Goal: Task Accomplishment & Management: Complete application form

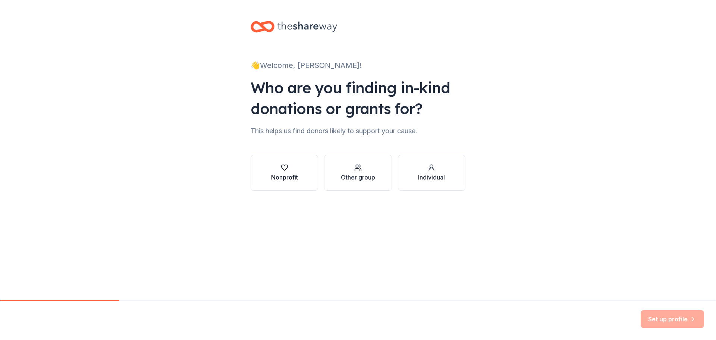
click at [282, 172] on div "Nonprofit" at bounding box center [284, 173] width 27 height 18
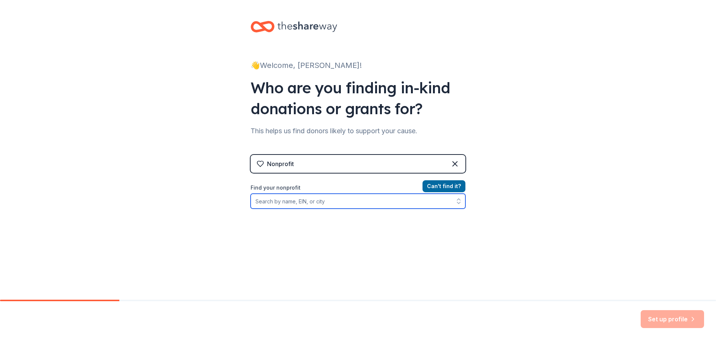
click at [391, 200] on input "Find your nonprofit" at bounding box center [358, 201] width 215 height 15
click at [361, 206] on input "Find your nonprofit" at bounding box center [358, 201] width 215 height 15
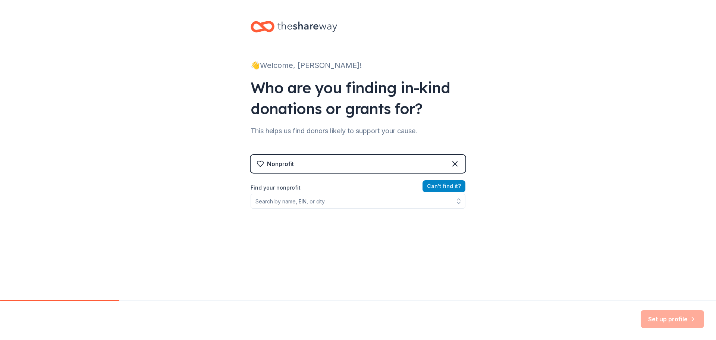
click at [441, 189] on button "Can ' t find it?" at bounding box center [444, 186] width 43 height 12
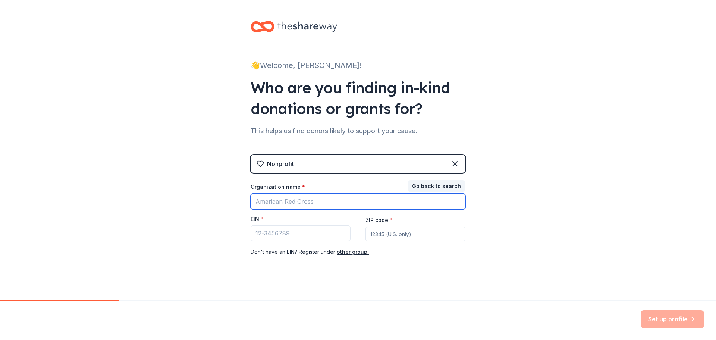
click at [298, 201] on input "Organization name *" at bounding box center [358, 202] width 215 height 16
type input "diocesae"
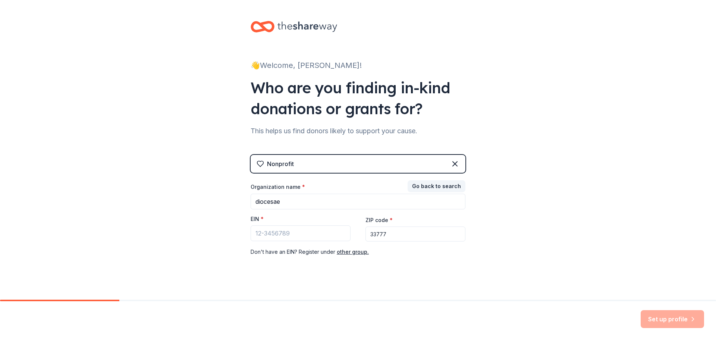
type input "33777"
click at [345, 253] on button "other group." at bounding box center [353, 251] width 32 height 9
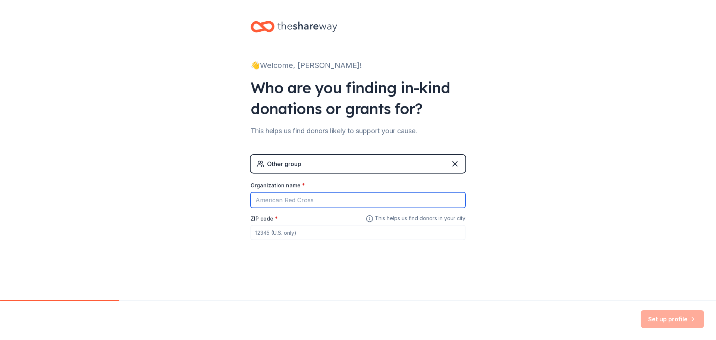
click at [285, 202] on input "Organization name *" at bounding box center [358, 200] width 215 height 16
type input "Holy Family"
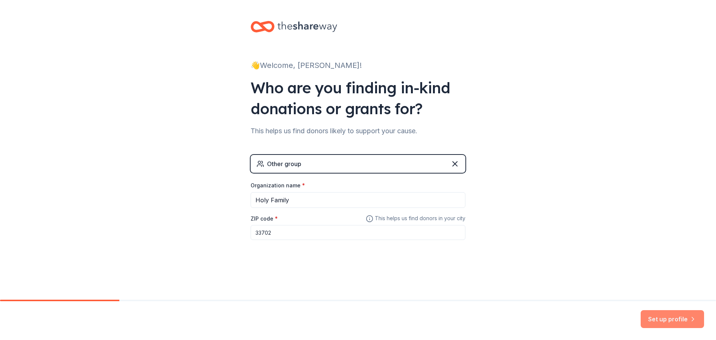
type input "33702"
click at [671, 320] on button "Set up profile" at bounding box center [672, 319] width 63 height 18
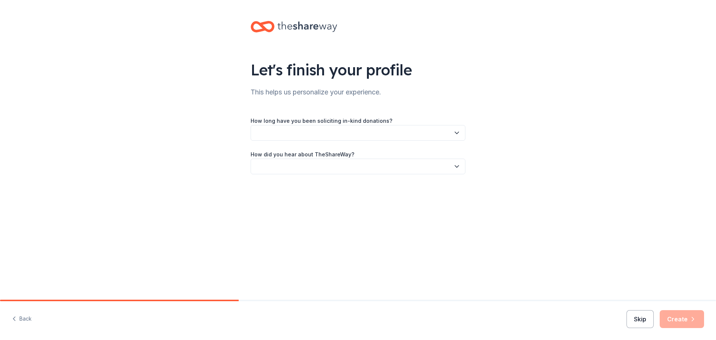
click at [643, 318] on button "Skip" at bounding box center [640, 319] width 27 height 18
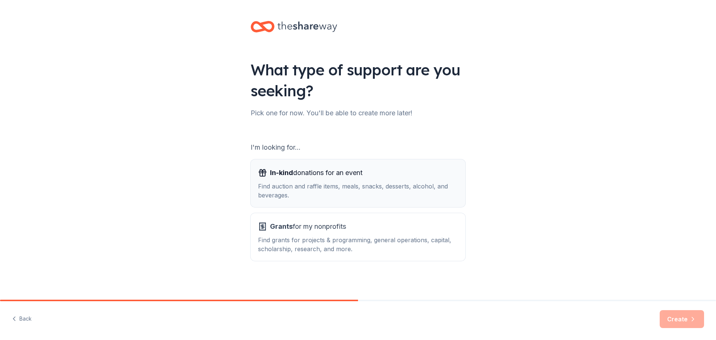
click at [354, 186] on div "Find auction and raffle items, meals, snacks, desserts, alcohol, and beverages." at bounding box center [358, 191] width 200 height 18
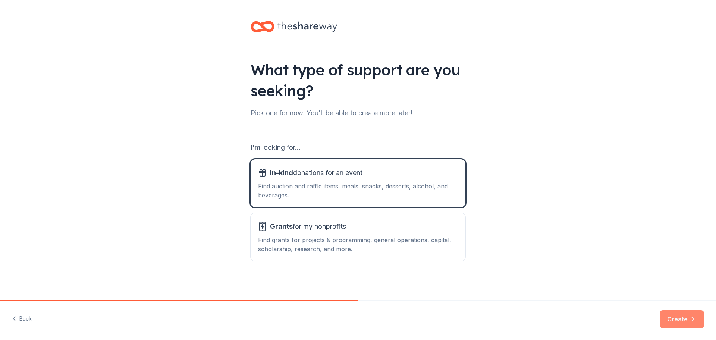
click at [675, 319] on button "Create" at bounding box center [682, 319] width 44 height 18
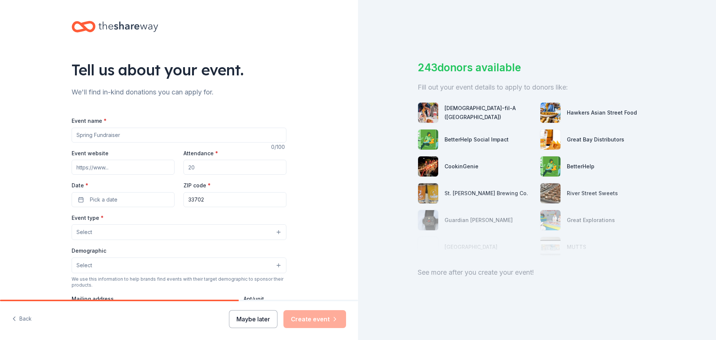
click at [265, 323] on button "Maybe later" at bounding box center [253, 319] width 48 height 18
click at [261, 322] on button "Maybe later" at bounding box center [253, 319] width 48 height 18
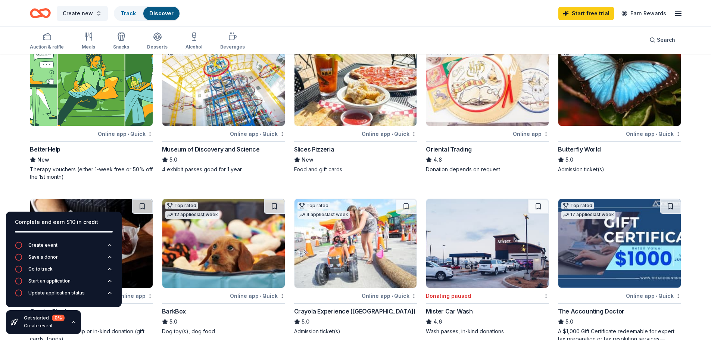
scroll to position [149, 0]
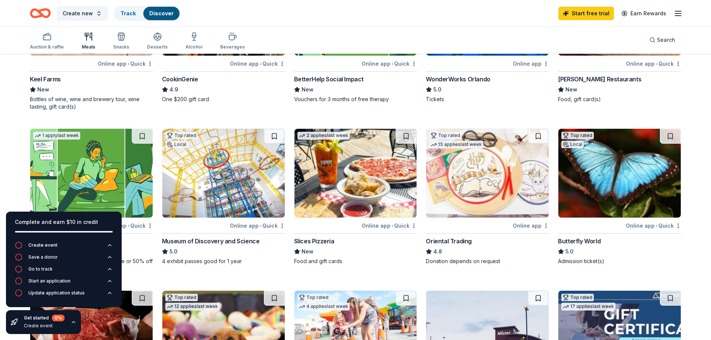
click at [85, 41] on icon "button" at bounding box center [88, 36] width 9 height 9
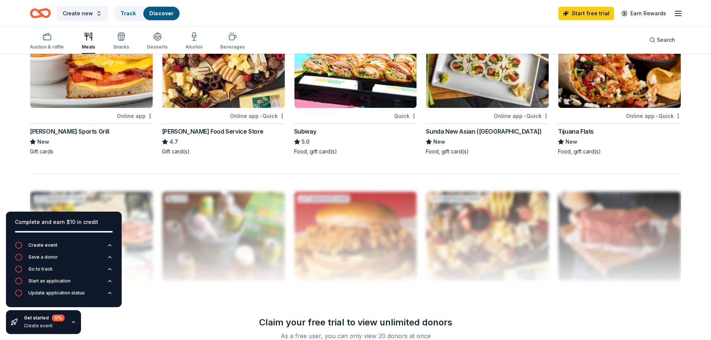
scroll to position [597, 0]
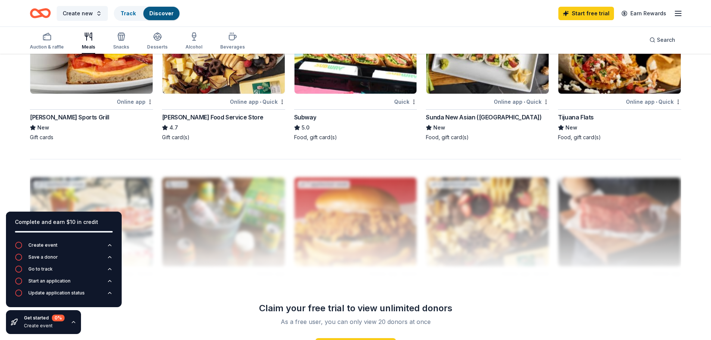
click at [571, 77] on img at bounding box center [619, 49] width 122 height 89
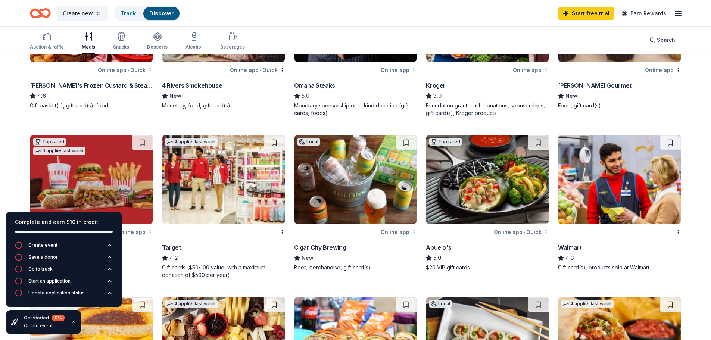
scroll to position [193, 0]
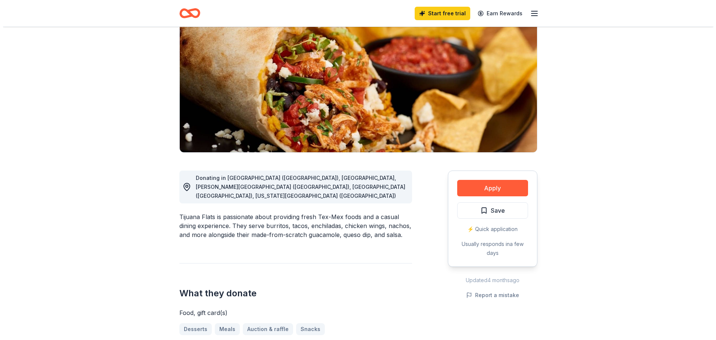
scroll to position [75, 0]
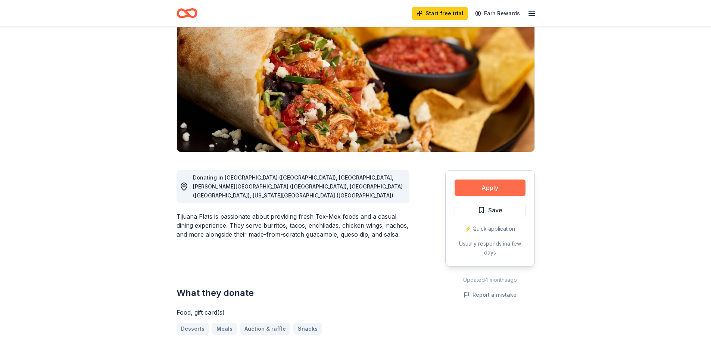
click at [472, 184] on button "Apply" at bounding box center [489, 187] width 71 height 16
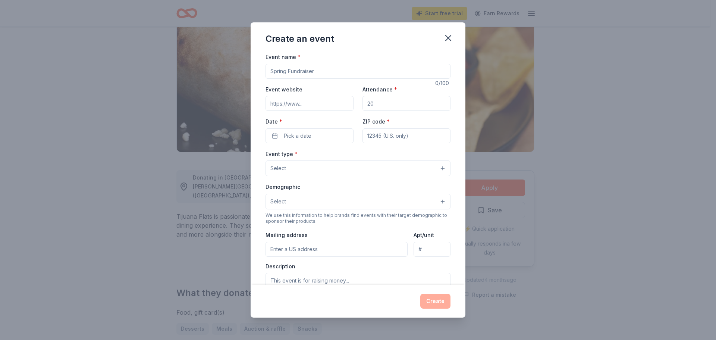
click at [298, 68] on input "Event name *" at bounding box center [358, 71] width 185 height 15
type input "Falcon Soiress"
click at [327, 106] on input "Event website" at bounding box center [310, 103] width 88 height 15
paste input "https://www.hfcsfalcons.org/about/auction2025.cfm"
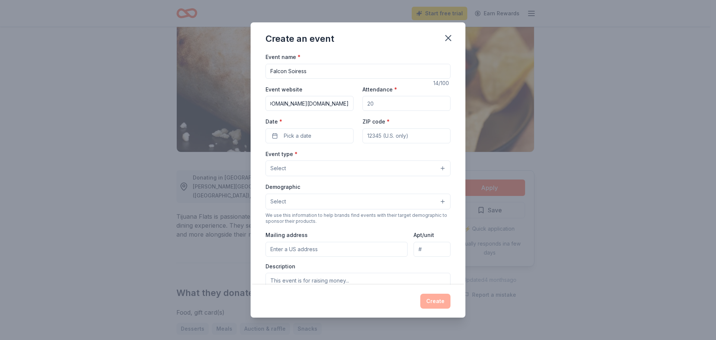
type input "https://www.hfcsfalcons.org/about/auction2025.cfm"
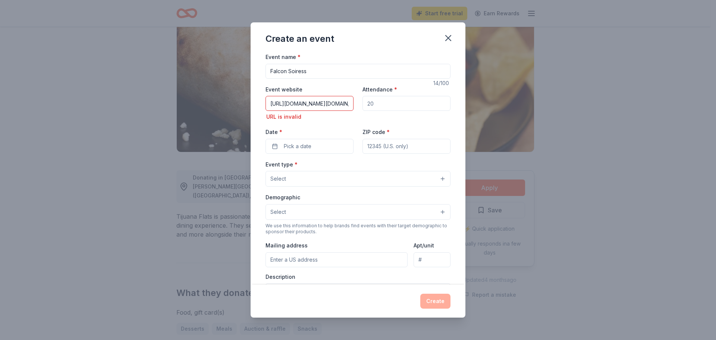
drag, startPoint x: 389, startPoint y: 104, endPoint x: 349, endPoint y: 105, distance: 40.3
click at [349, 105] on div "Event website https://www.hfcsfalcons.org/about/auction2025.cfm URL is invalid …" at bounding box center [358, 119] width 185 height 69
type input "150"
drag, startPoint x: 278, startPoint y: 106, endPoint x: 283, endPoint y: 106, distance: 5.2
click at [280, 106] on input "https://www.hfcsfalcons.org/about/auction2025.cfm" at bounding box center [310, 103] width 88 height 15
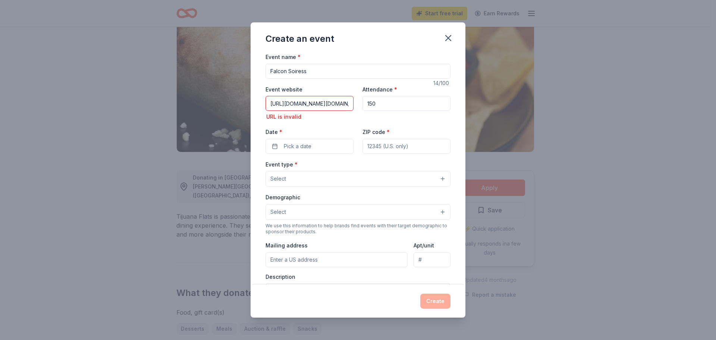
type input "https://www.hfcsfalcons.org/about/auction2025.cfm"
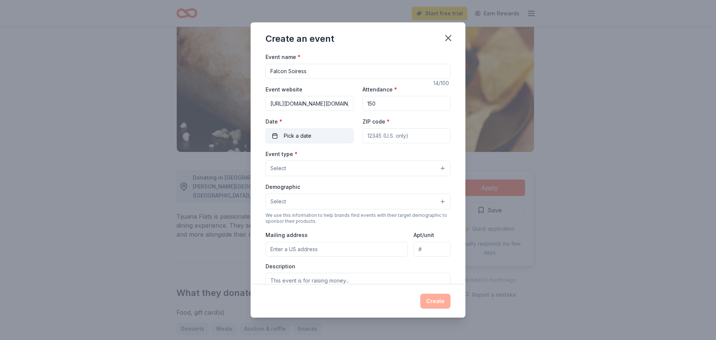
click at [327, 138] on button "Pick a date" at bounding box center [310, 135] width 88 height 15
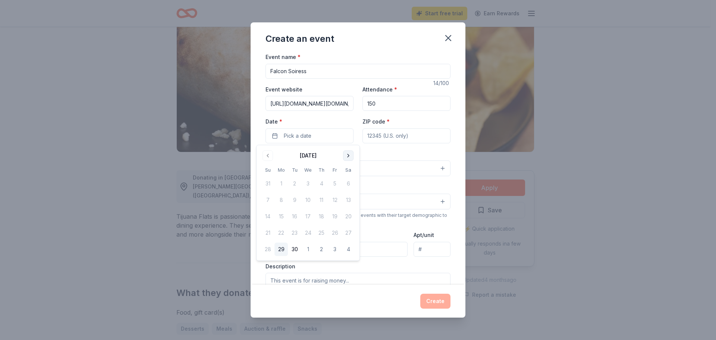
click at [347, 152] on button "Go to next month" at bounding box center [348, 155] width 10 height 10
click at [347, 200] on button "11" at bounding box center [348, 199] width 13 height 13
click at [394, 136] on input "ZIP code *" at bounding box center [407, 135] width 88 height 15
type input "33710"
click at [362, 171] on button "Select" at bounding box center [358, 168] width 185 height 16
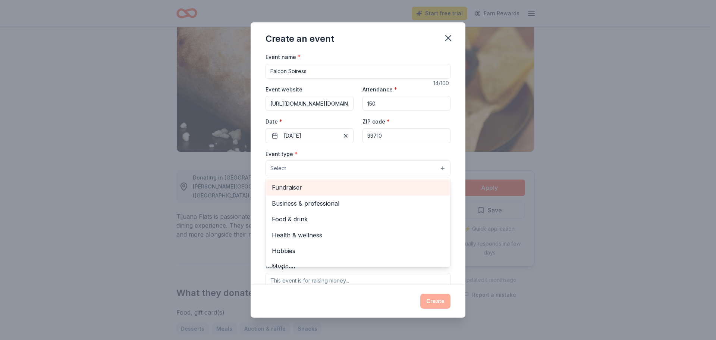
click at [324, 189] on span "Fundraiser" at bounding box center [358, 187] width 172 height 10
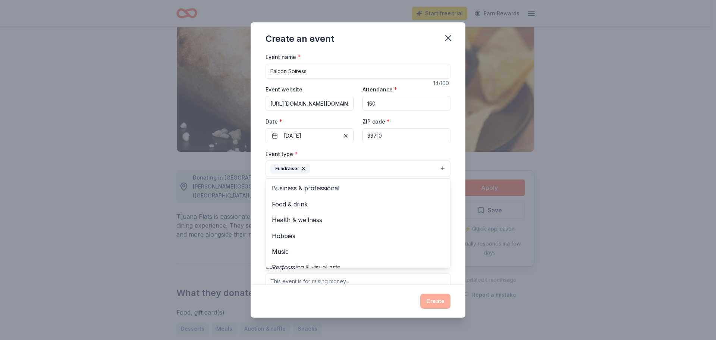
click at [357, 154] on div "Event type * Fundraiser Business & professional Food & drink Health & wellness …" at bounding box center [358, 163] width 185 height 28
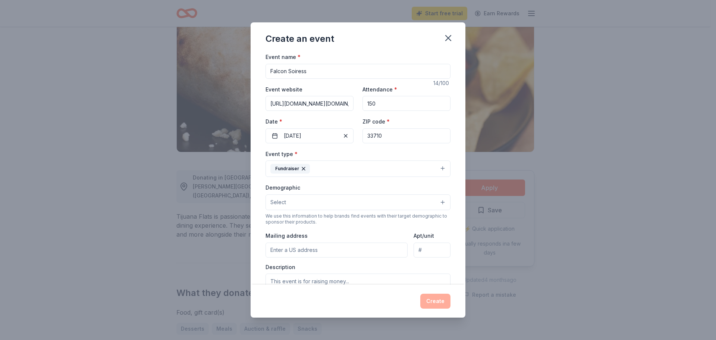
click at [323, 200] on button "Select" at bounding box center [358, 202] width 185 height 16
click at [316, 223] on span "All genders" at bounding box center [358, 221] width 172 height 10
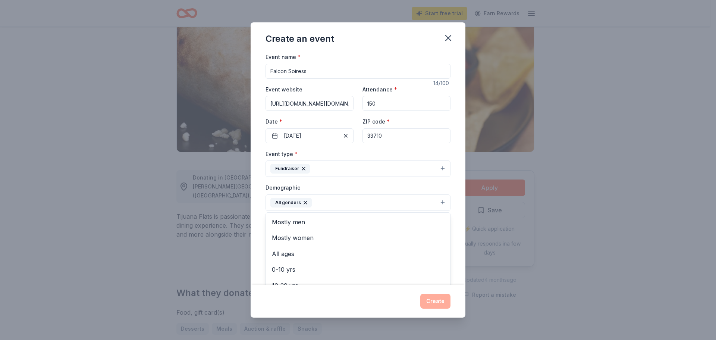
click at [361, 190] on div "Demographic All genders Mostly men Mostly women All ages 0-10 yrs 10-20 yrs 20-…" at bounding box center [358, 197] width 185 height 28
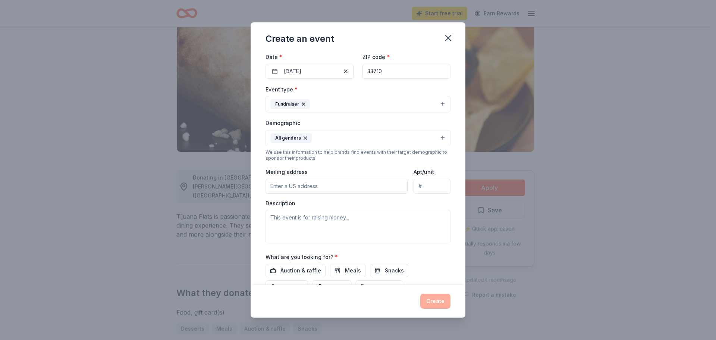
scroll to position [75, 0]
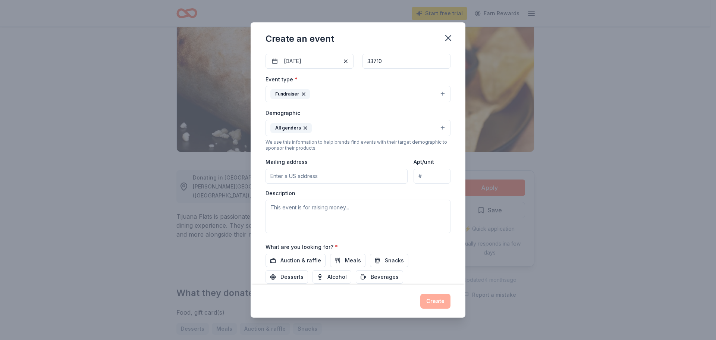
click at [308, 175] on input "Mailing address" at bounding box center [337, 176] width 142 height 15
click at [298, 177] on input "Mailing address" at bounding box center [337, 176] width 142 height 15
type input "250 78th Avenue North, St. Petersburg, FL, 33702"
click at [320, 213] on textarea at bounding box center [358, 217] width 185 height 34
click at [314, 216] on textarea at bounding box center [358, 217] width 185 height 34
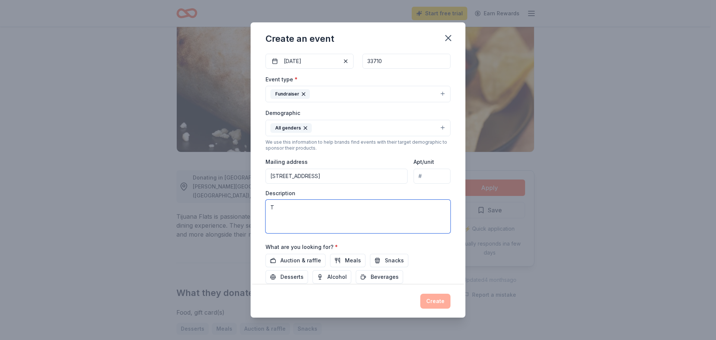
paste textarea "he Holy Family Catholic School Falcon Soirée is our annual auction and gala, br…"
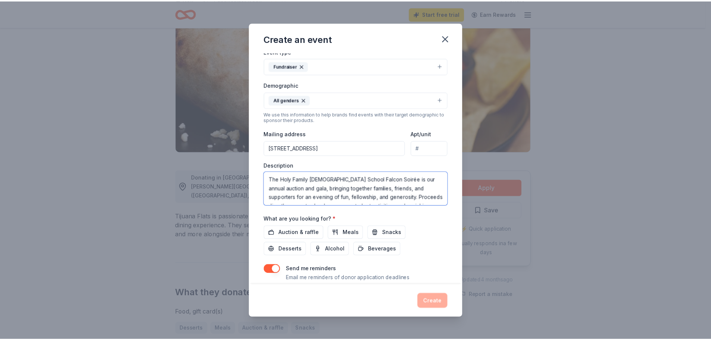
scroll to position [126, 0]
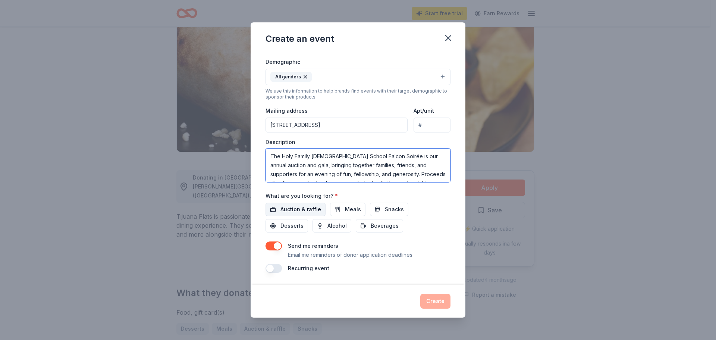
type textarea "The Holy Family Catholic School Falcon Soirée is our annual auction and gala, b…"
click at [309, 211] on span "Auction & raffle" at bounding box center [300, 209] width 41 height 9
click at [441, 302] on button "Create" at bounding box center [435, 301] width 30 height 15
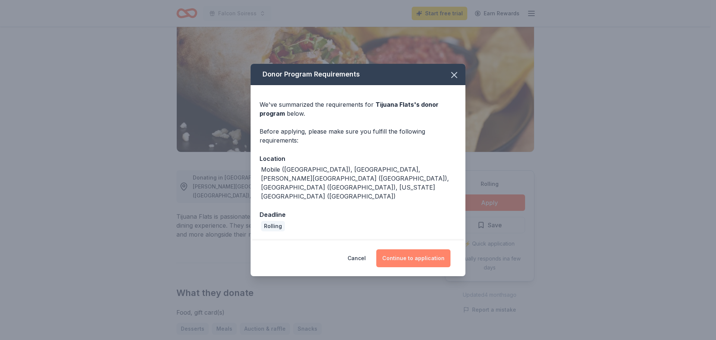
click at [416, 249] on button "Continue to application" at bounding box center [413, 258] width 74 height 18
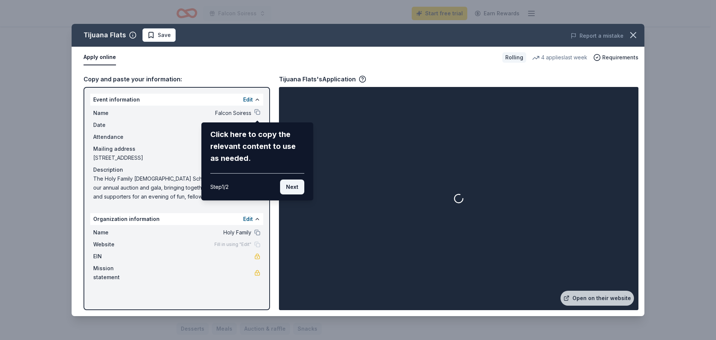
click at [295, 187] on button "Next" at bounding box center [292, 186] width 24 height 15
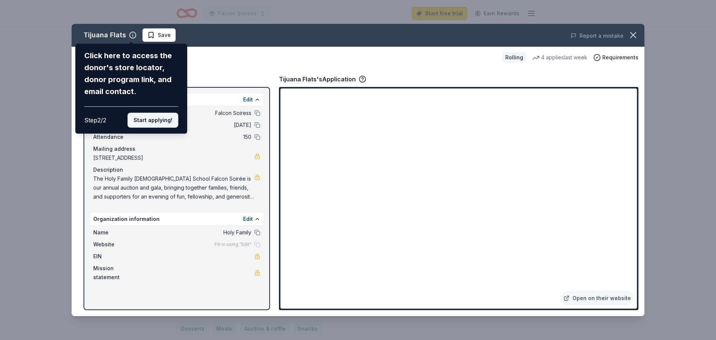
click at [157, 119] on button "Start applying!" at bounding box center [153, 120] width 51 height 15
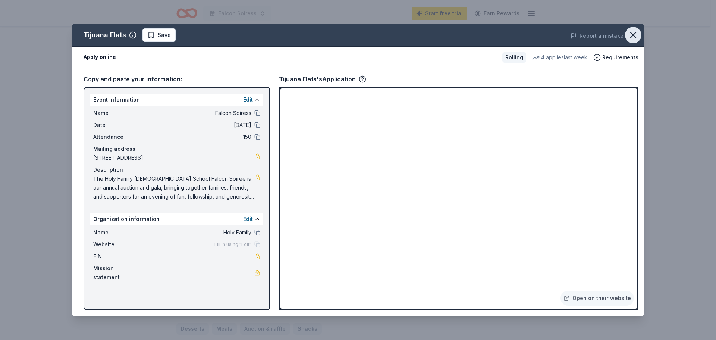
click at [634, 39] on icon "button" at bounding box center [633, 35] width 10 height 10
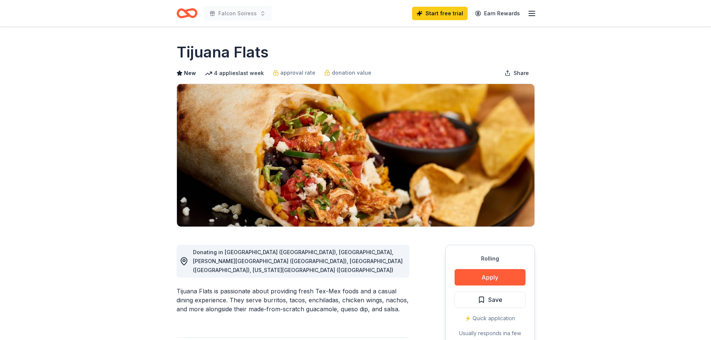
click at [180, 12] on icon "Home" at bounding box center [186, 13] width 21 height 18
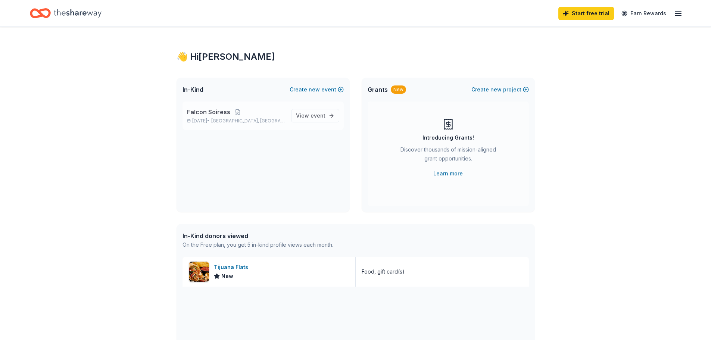
click at [199, 116] on span "Falcon Soiress" at bounding box center [208, 111] width 43 height 9
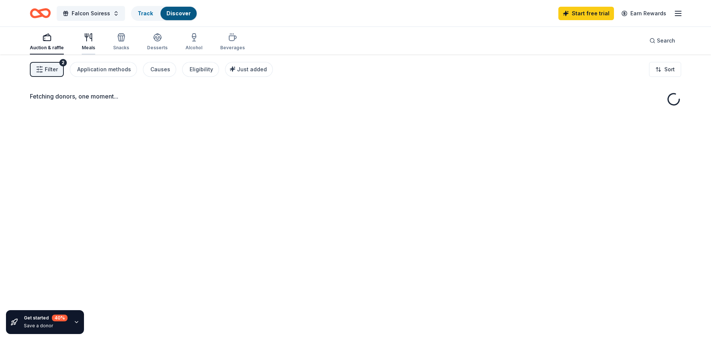
click at [85, 42] on div "Meals" at bounding box center [88, 42] width 13 height 18
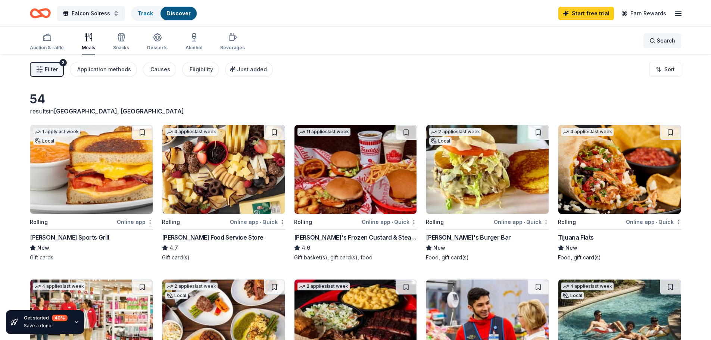
click at [664, 41] on span "Search" at bounding box center [665, 40] width 18 height 9
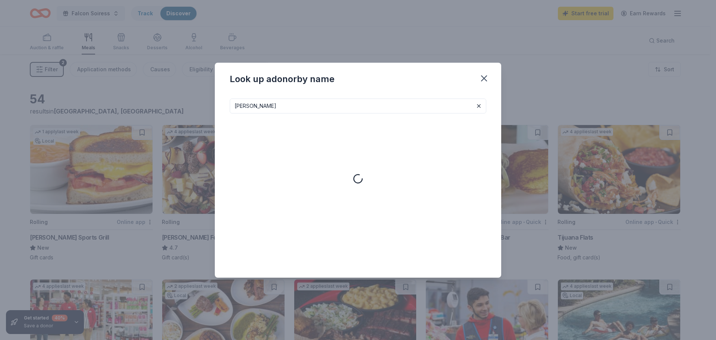
type input "portillo"
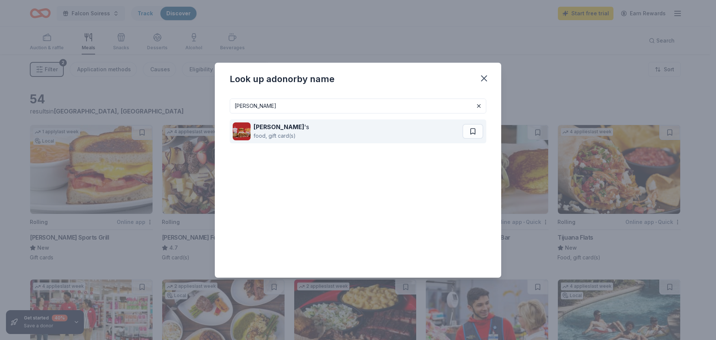
click at [280, 125] on div "Portillo 's" at bounding box center [282, 126] width 56 height 9
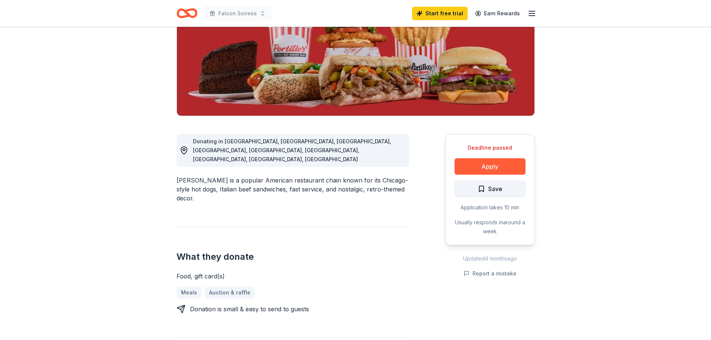
scroll to position [186, 0]
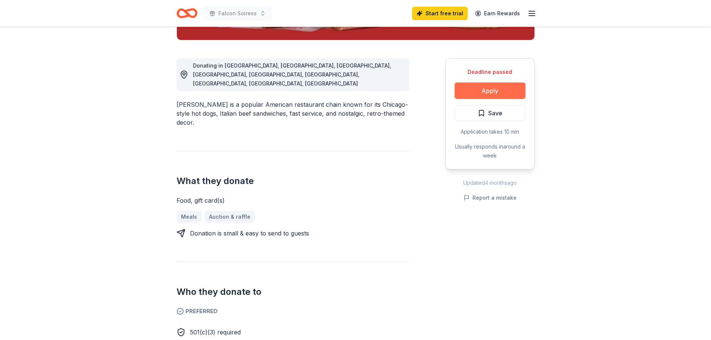
click at [496, 93] on button "Apply" at bounding box center [489, 90] width 71 height 16
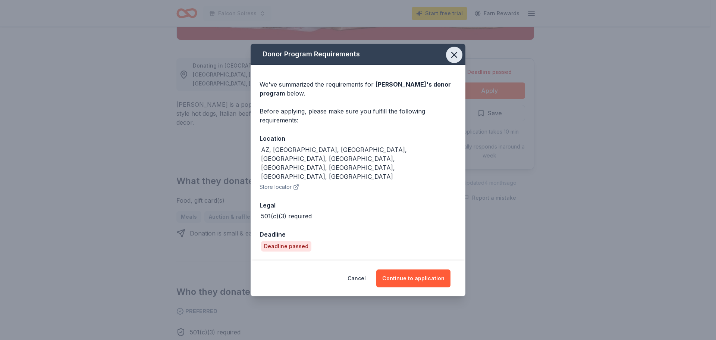
click at [457, 57] on icon "button" at bounding box center [454, 54] width 5 height 5
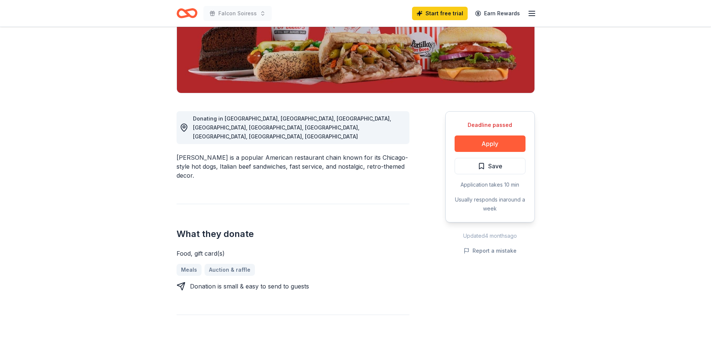
scroll to position [37, 0]
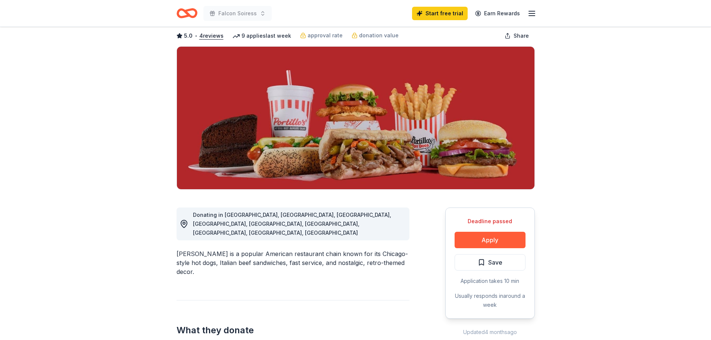
click at [185, 15] on icon "Home" at bounding box center [186, 13] width 21 height 18
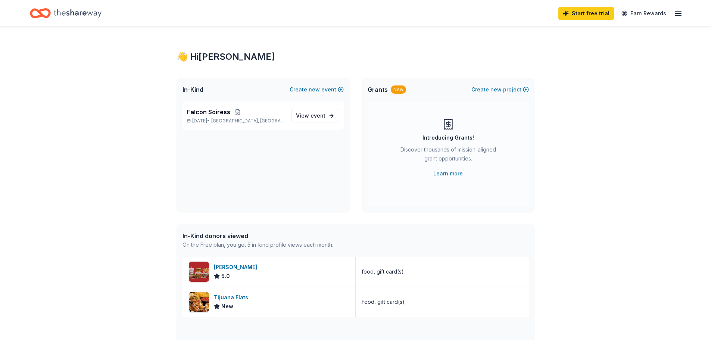
click at [62, 9] on icon "Home" at bounding box center [78, 13] width 48 height 15
